Goal: Navigation & Orientation: Find specific page/section

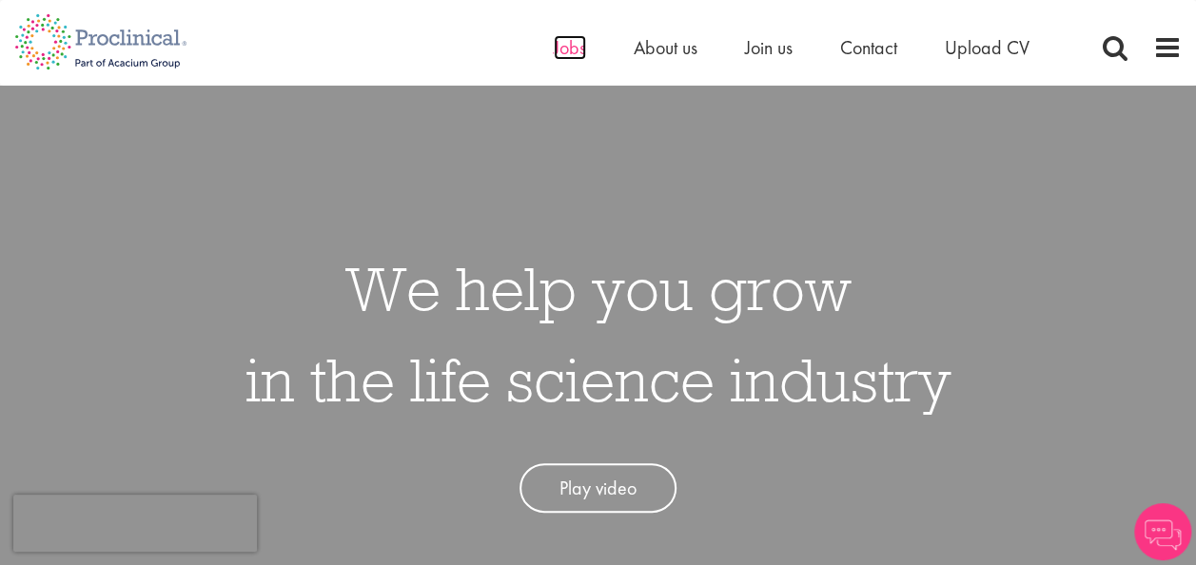
click at [567, 48] on span "Jobs" at bounding box center [570, 47] width 32 height 25
